Goal: Transaction & Acquisition: Purchase product/service

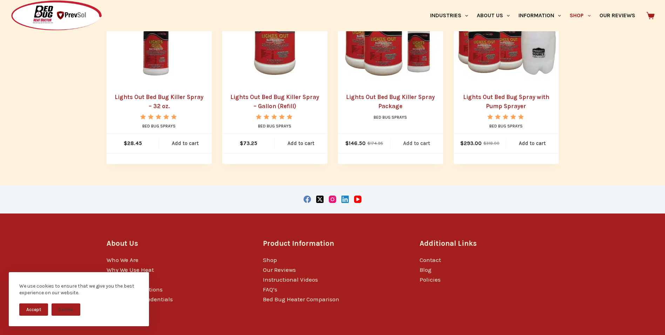
scroll to position [230, 0]
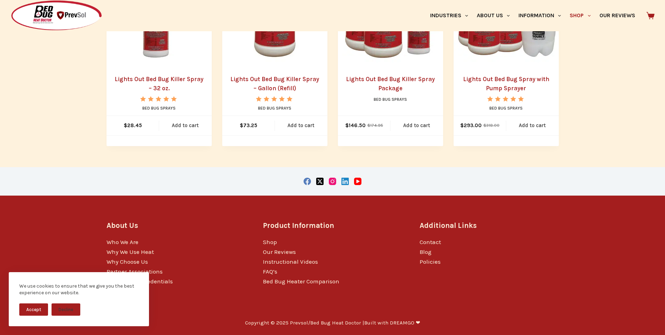
click at [246, 108] on li "Quick view icon Lights Out Bed Bug Killer Spray – Gallon (Refill) Rated 5.00 ou…" at bounding box center [274, 53] width 105 height 185
click at [246, 107] on li "Quick view icon Lights Out Bed Bug Killer Spray – Gallon (Refill) Rated 5.00 ou…" at bounding box center [274, 53] width 105 height 185
click at [292, 62] on img "Lights Out Bed Bug Killer Spray - Gallon (Refill)" at bounding box center [274, 13] width 105 height 105
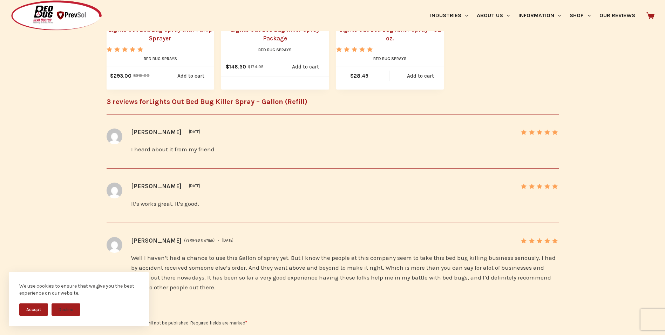
scroll to position [859, 0]
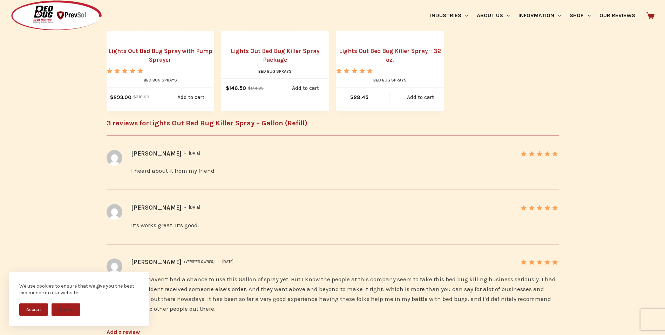
click at [197, 73] on li "SALE Quick view icon Lights Out Bed Bug Spray with Pump Sprayer Rated 5.00 out …" at bounding box center [161, 13] width 108 height 195
click at [193, 97] on link "Add to cart" at bounding box center [190, 97] width 61 height 19
click at [194, 96] on link "View cart" at bounding box center [190, 97] width 61 height 19
